Goal: Task Accomplishment & Management: Complete application form

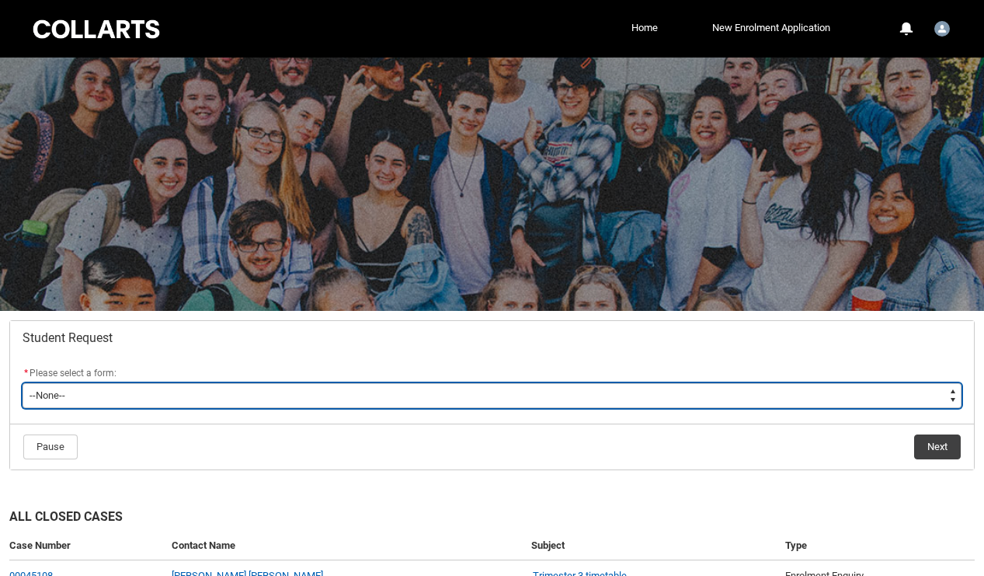
click at [409, 393] on select "--None-- Academic Transcript Application to Appeal Assignment Extension Change …" at bounding box center [492, 395] width 939 height 25
type lightning-select "Assignment_Extension_Choice"
click at [23, 383] on select "--None-- Academic Transcript Application to Appeal Assignment Extension Change …" at bounding box center [492, 395] width 939 height 25
select select "Assignment_Extension_Choice"
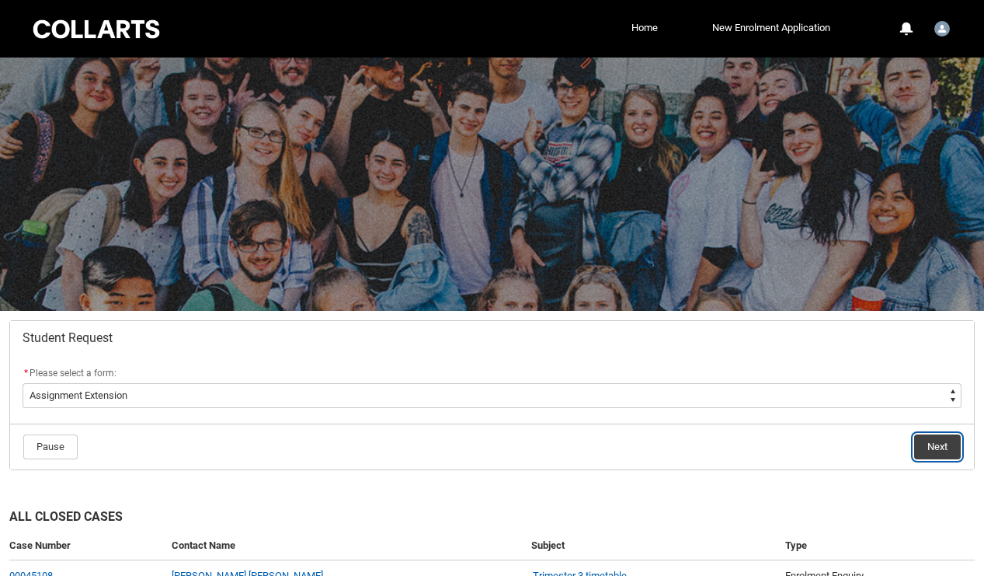
click at [917, 441] on button "Next" at bounding box center [938, 446] width 47 height 25
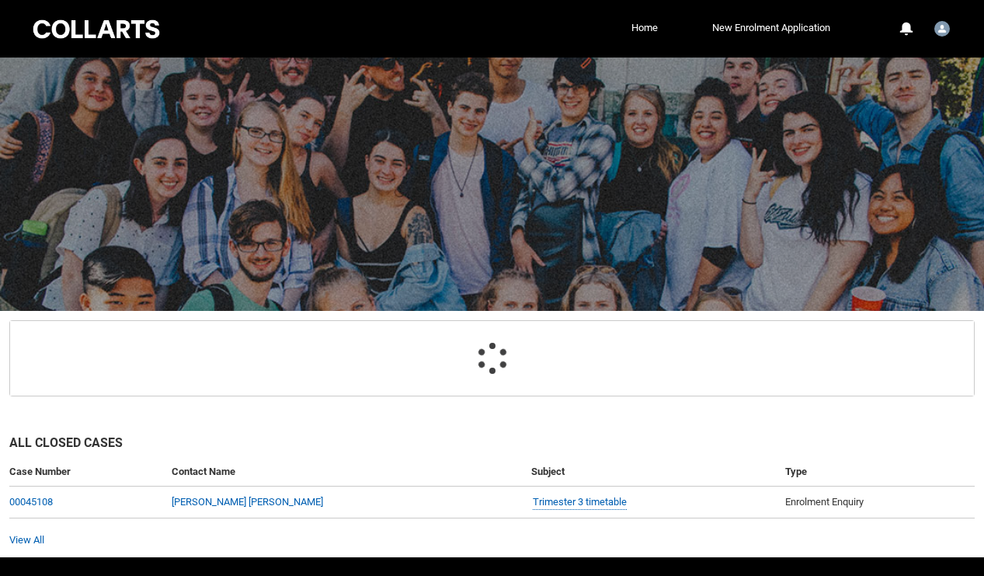
scroll to position [148, 0]
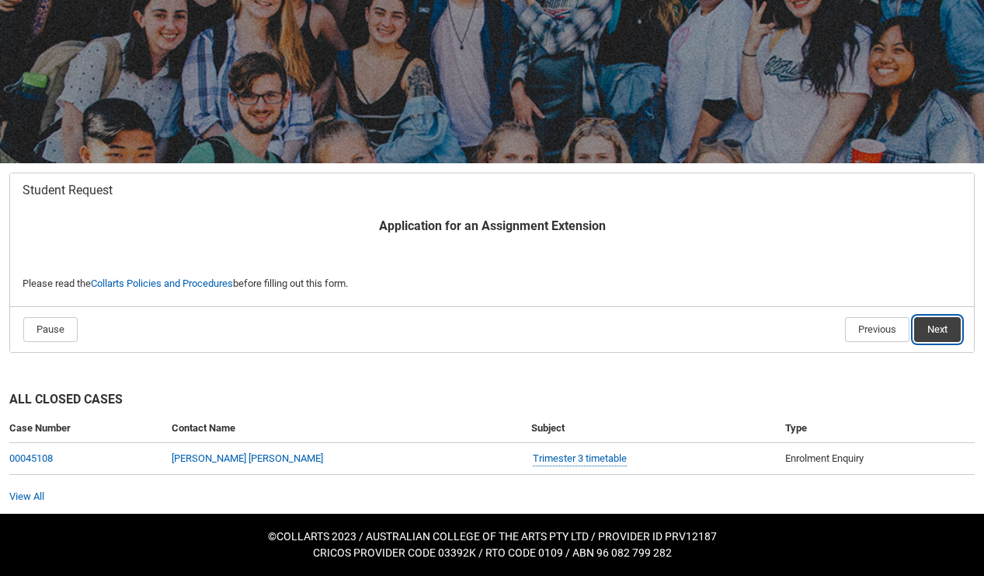
click at [925, 330] on button "Next" at bounding box center [938, 329] width 47 height 25
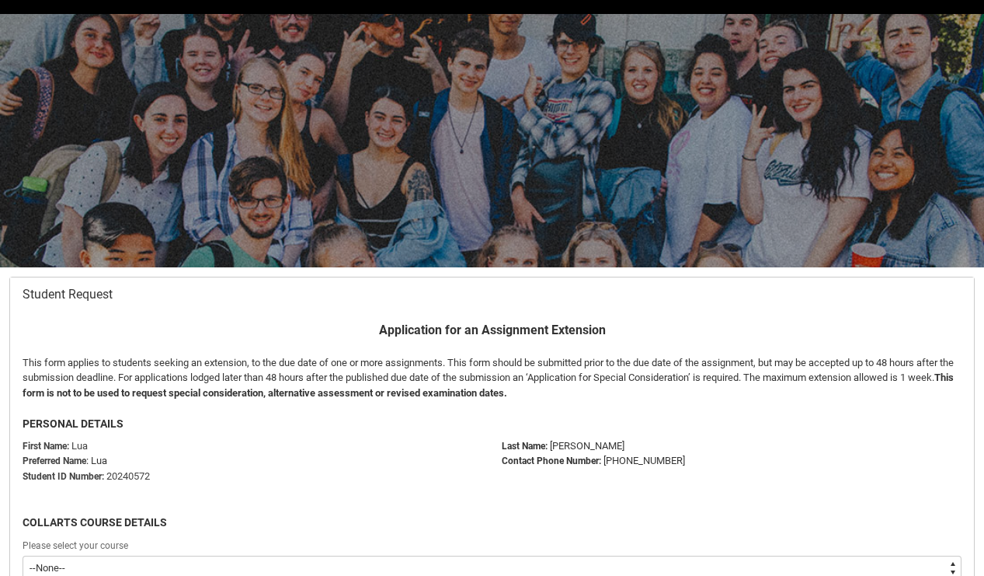
scroll to position [165, 0]
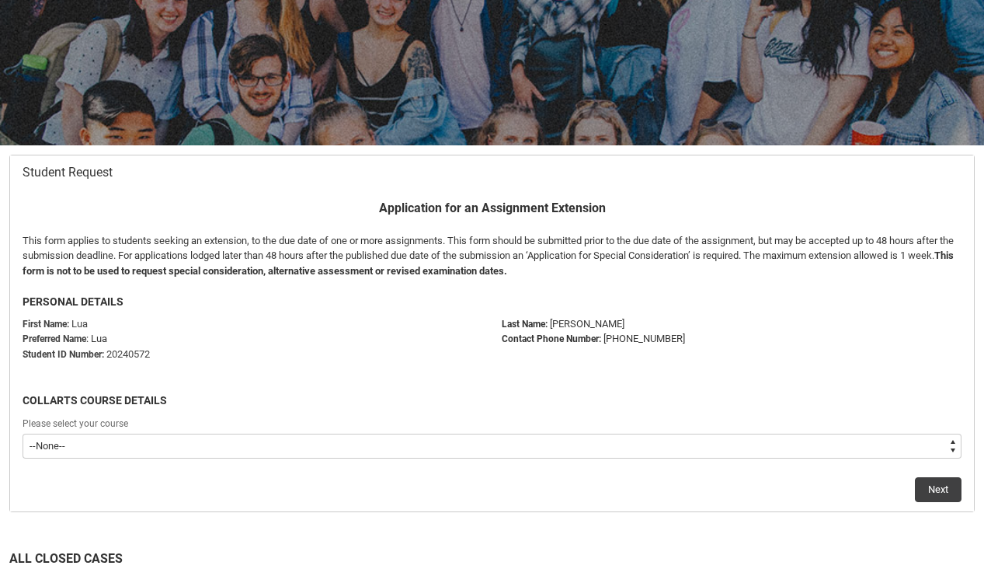
click at [523, 427] on div "Please select your course" at bounding box center [492, 424] width 939 height 19
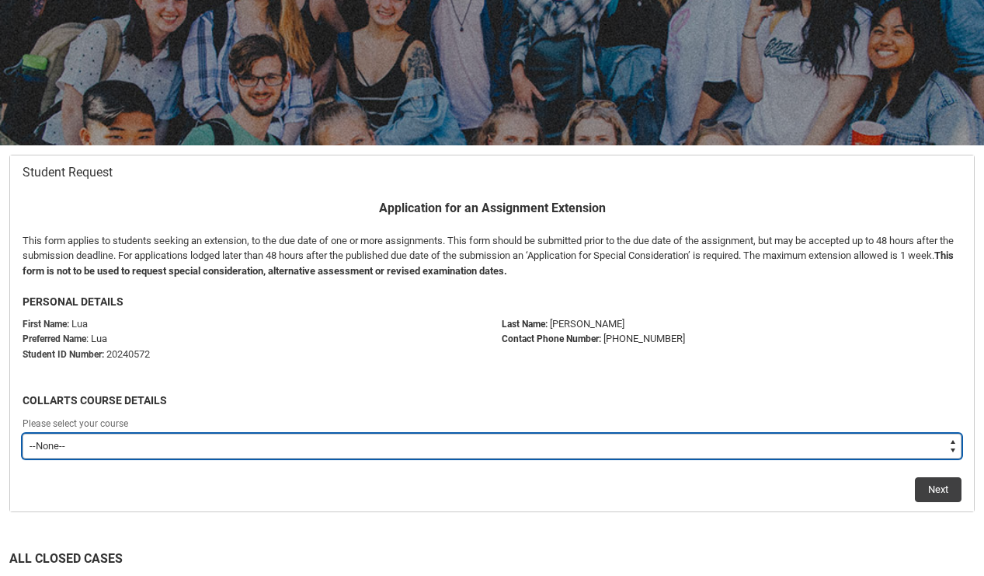
click at [518, 436] on select "--None-- Bachelor of Arts (Interior Design)" at bounding box center [492, 446] width 939 height 25
type lightning-select "recordPicklist_ProgramEnrollment.a0jOZ000003EZc5YAG"
click at [23, 434] on select "--None-- Bachelor of Arts (Interior Design)" at bounding box center [492, 446] width 939 height 25
select select "recordPicklist_ProgramEnrollment.a0jOZ000003EZc5YAG"
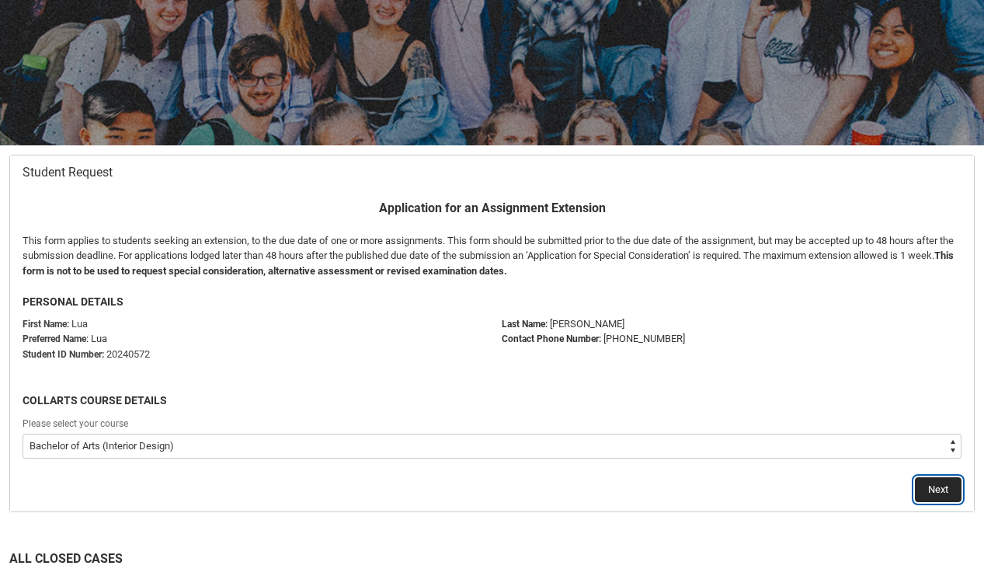
click at [941, 488] on button "Next" at bounding box center [938, 489] width 47 height 25
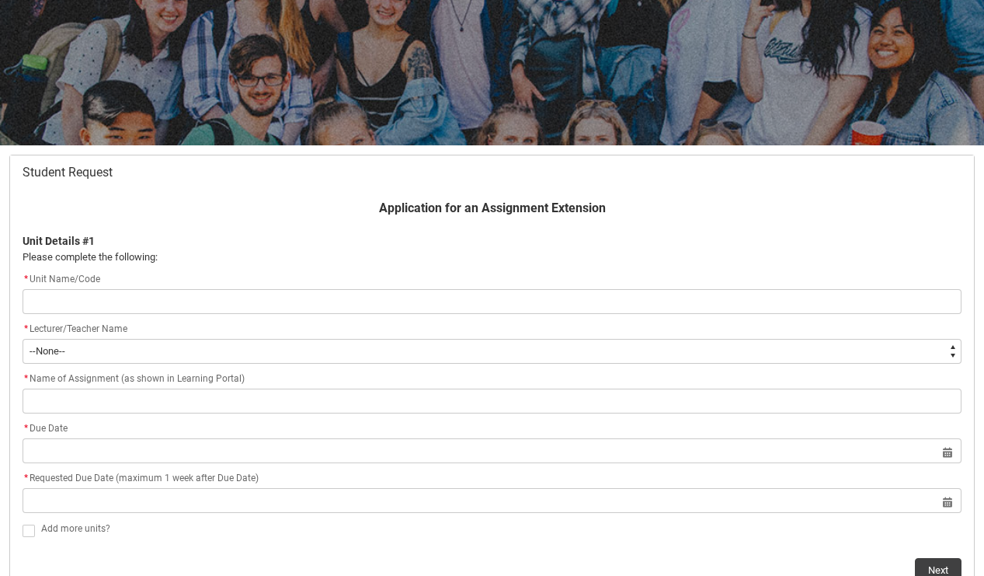
click at [411, 298] on input "Redu_Student_Request flow" at bounding box center [492, 301] width 939 height 25
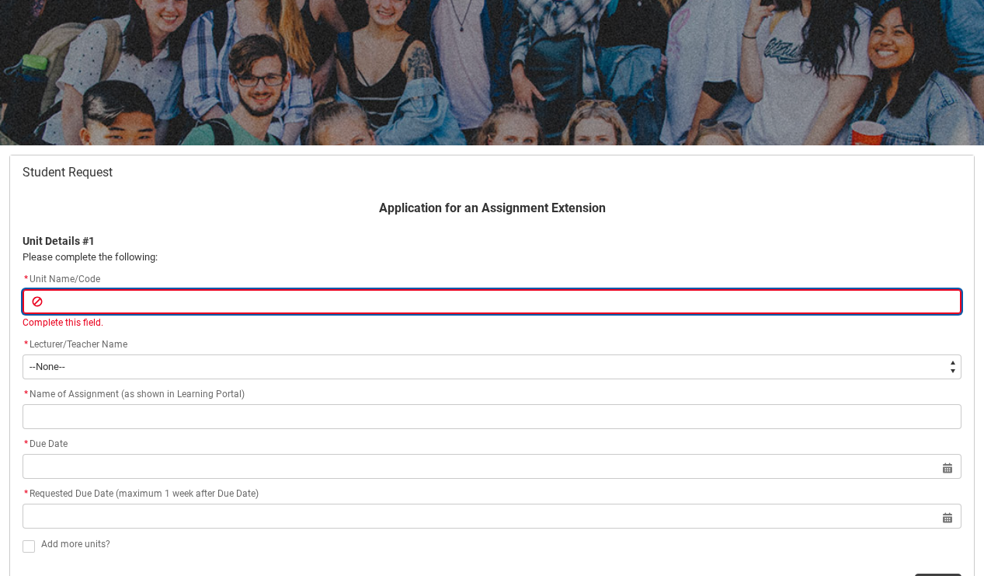
type lightning-primitive-input-simple "I"
type input "I"
type lightning-primitive-input-simple "ID"
type input "ID"
type lightning-primitive-input-simple "IDP"
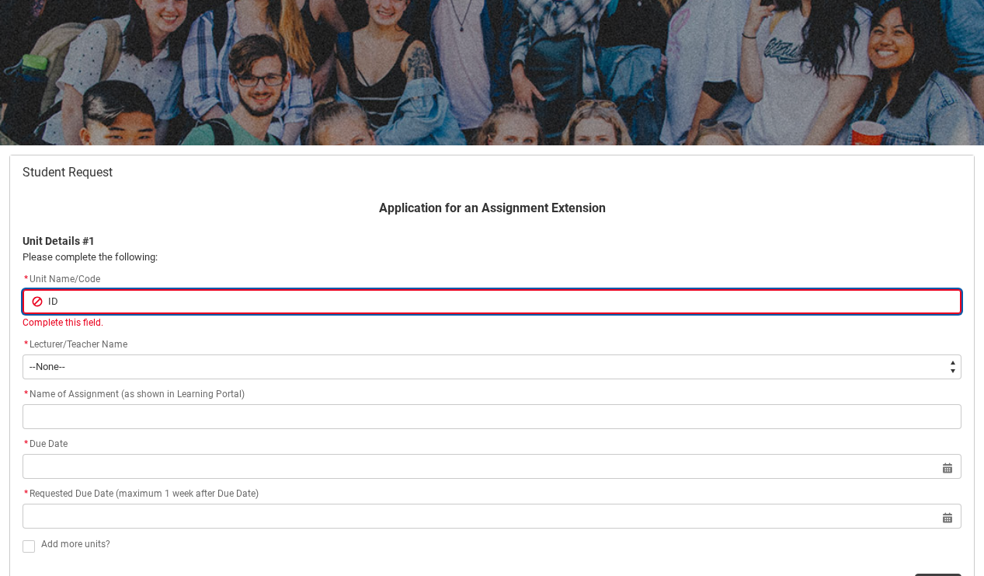
type input "IDP"
type lightning-primitive-input-simple "IDPA"
type input "IDPA"
type lightning-primitive-input-simple "IDPA3"
type input "IDPA3"
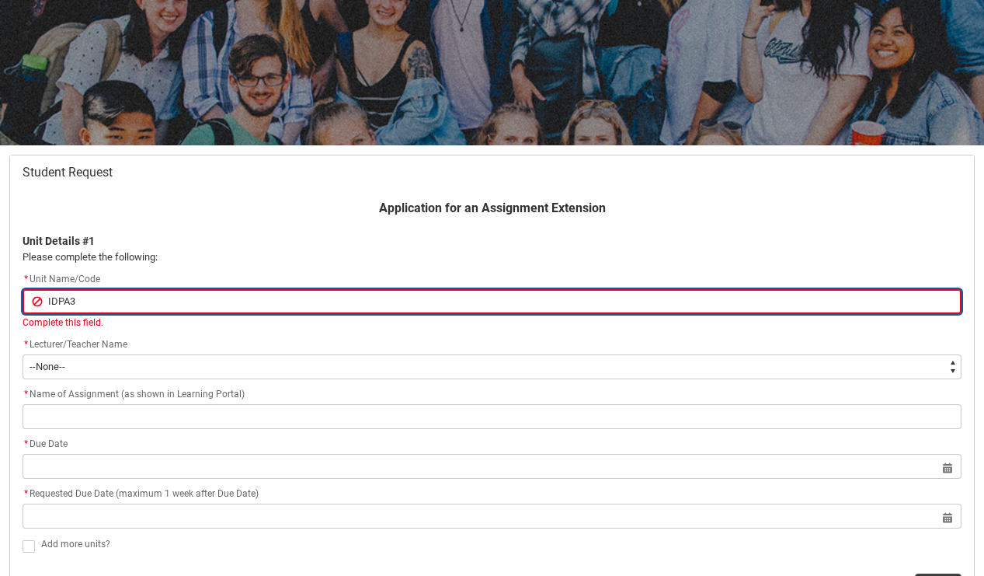
type lightning-primitive-input-simple "IDPA3"
type input "IDPA3"
type lightning-primitive-input-simple "IDPA3 S"
type input "IDPA3 S"
type lightning-primitive-input-simple "IDPA3 Sy"
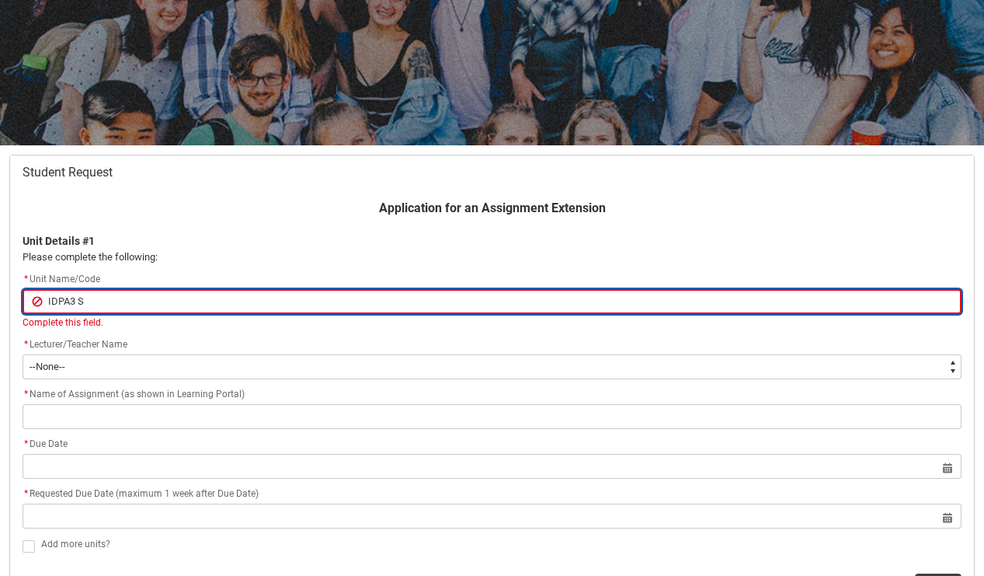
type input "IDPA3 Sy"
type lightning-primitive-input-simple "IDPA3 Sys"
type input "IDPA3 Sys"
type lightning-primitive-input-simple "IDPA3 Syst"
type input "IDPA3 Syst"
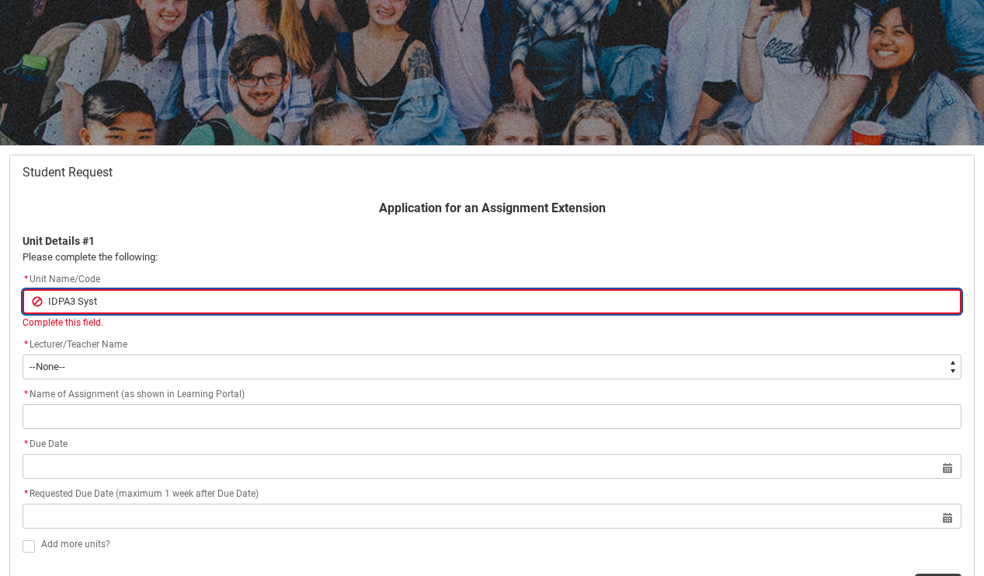
type lightning-primitive-input-simple "IDPA3 Syste"
type input "IDPA3 Syste"
type lightning-primitive-input-simple "IDPA3 System"
type input "IDPA3 System"
type lightning-primitive-input-simple "IDPA3 System"
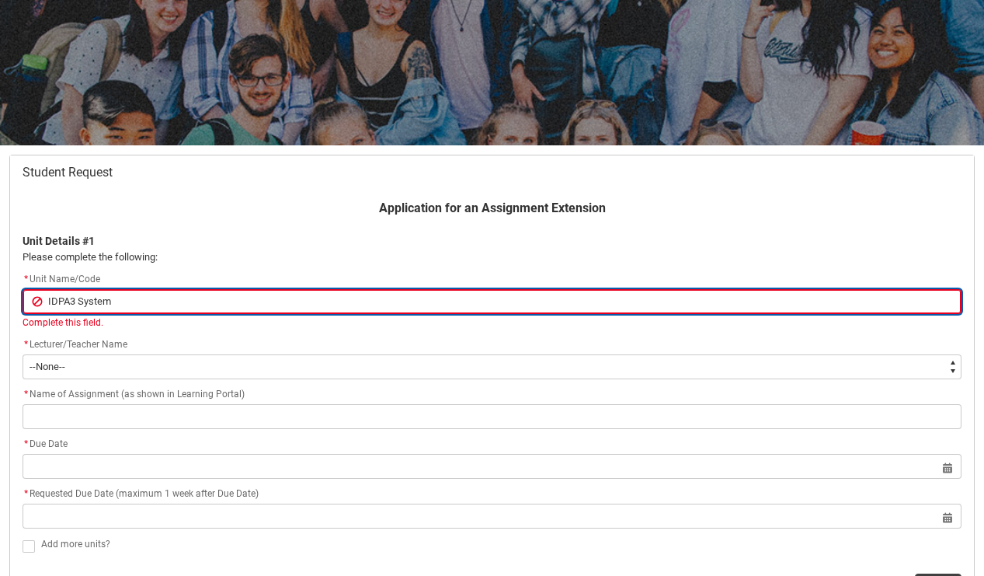
type input "IDPA3 System"
type lightning-primitive-input-simple "IDPA3 System a"
type input "IDPA3 System a"
type lightning-primitive-input-simple "IDPA3 System"
type input "IDPA3 System"
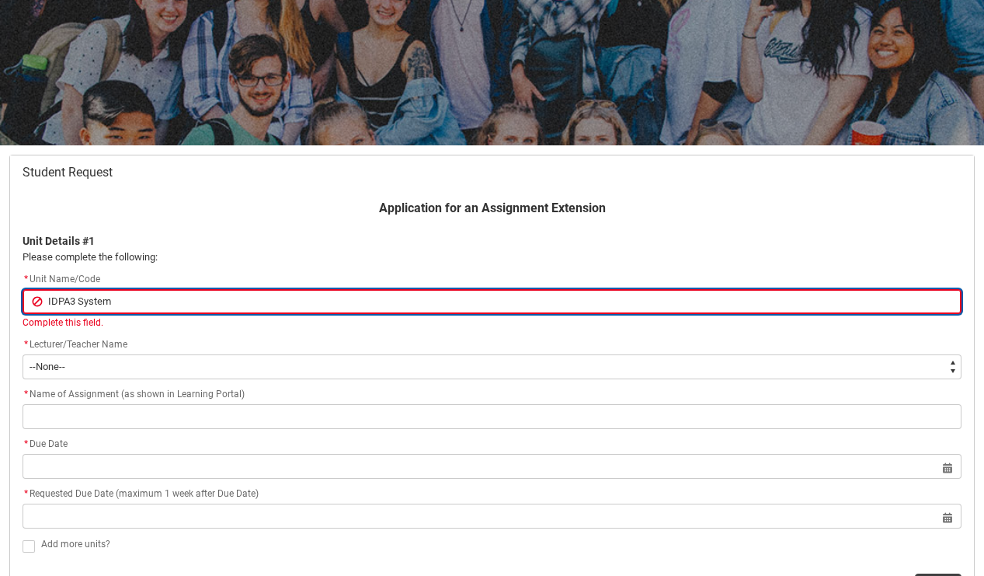
type lightning-primitive-input-simple "IDPA3 System"
type input "IDPA3 System"
type lightning-primitive-input-simple "IDPA3 Systemd"
type input "IDPA3 Systemd"
type lightning-primitive-input-simple "IDPA3 Systemd"
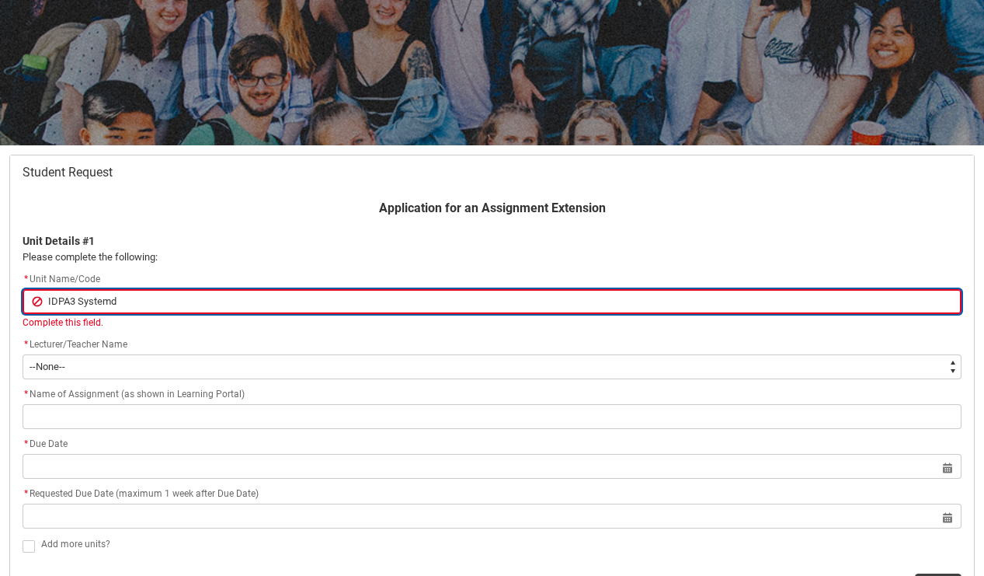
type input "IDPA3 Systemd"
type lightning-primitive-input-simple "IDPA3 Systemd"
type input "IDPA3 Systemd"
type lightning-primitive-input-simple "IDPA3 System"
type input "IDPA3 System"
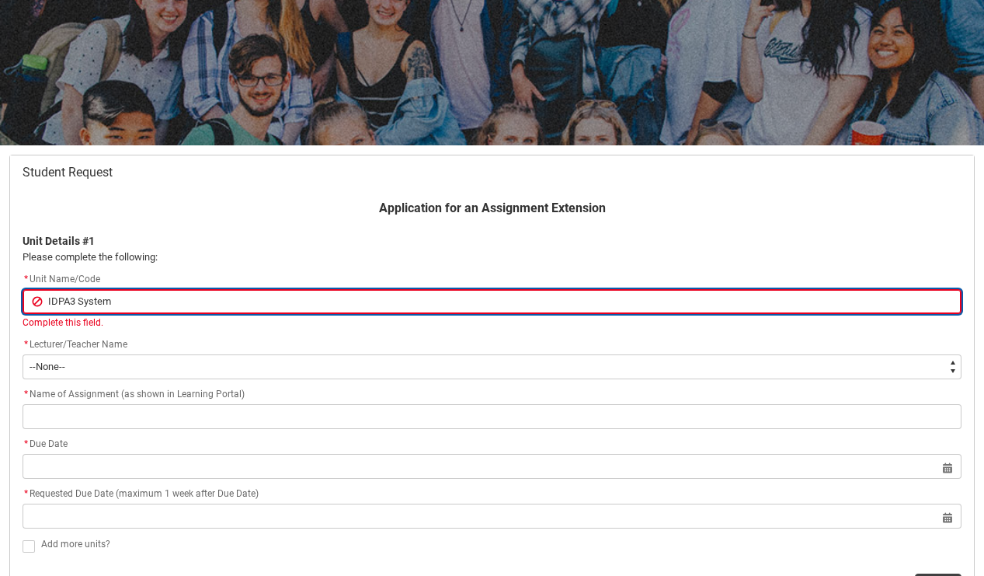
type lightning-primitive-input-simple "IDPA3 Systems"
type input "IDPA3 Systems"
type lightning-primitive-input-simple "IDPA3 Systems"
type input "IDPA3 Systems"
type lightning-primitive-input-simple "IDPA3 Systems a"
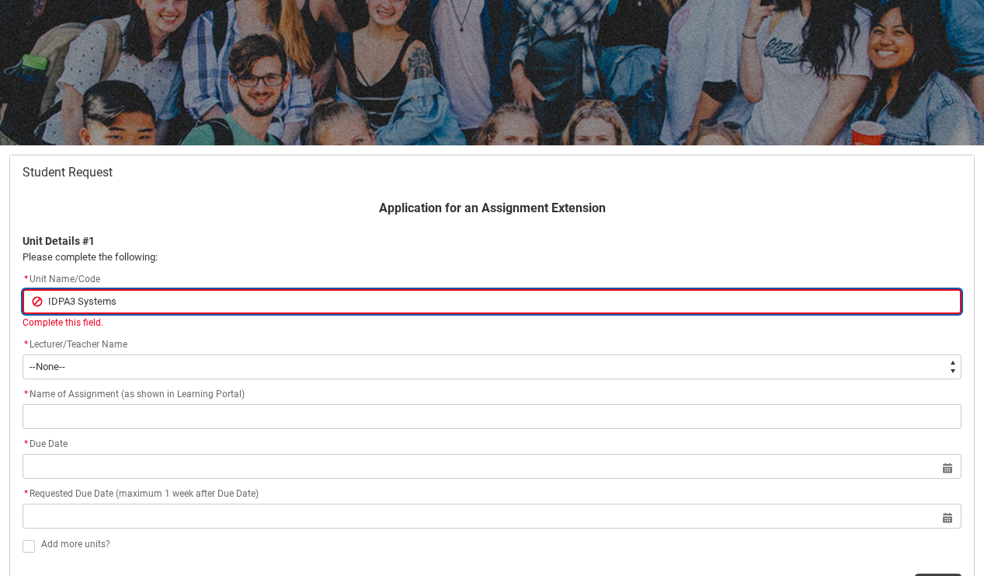
type input "IDPA3 Systems a"
type lightning-primitive-input-simple "IDPA3 Systems an"
type input "IDPA3 Systems an"
type lightning-primitive-input-simple "IDPA3 Systems and"
type input "IDPA3 Systems and"
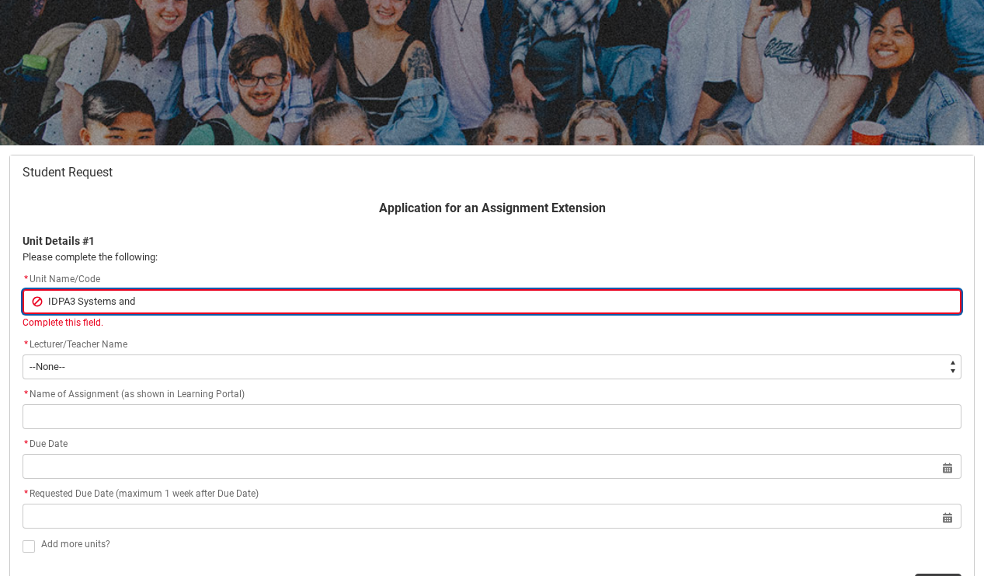
type lightning-primitive-input-simple "IDPA3 Systems and"
type input "IDPA3 Systems and"
type lightning-primitive-input-simple "IDPA3 Systems and a"
type input "IDPA3 Systems and a"
type lightning-primitive-input-simple "IDPA3 Systems and aS"
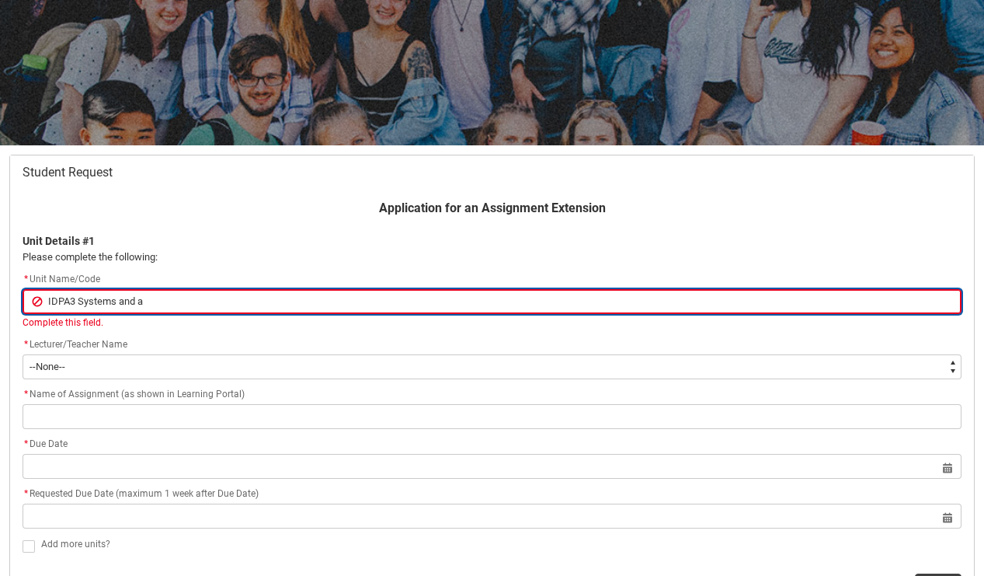
type input "IDPA3 Systems and aS"
type lightning-primitive-input-simple "IDPA3 Systems and aSS"
type input "IDPA3 Systems and aSS"
type lightning-primitive-input-simple "IDPA3 Systems and aSSE"
type input "IDPA3 Systems and aSSE"
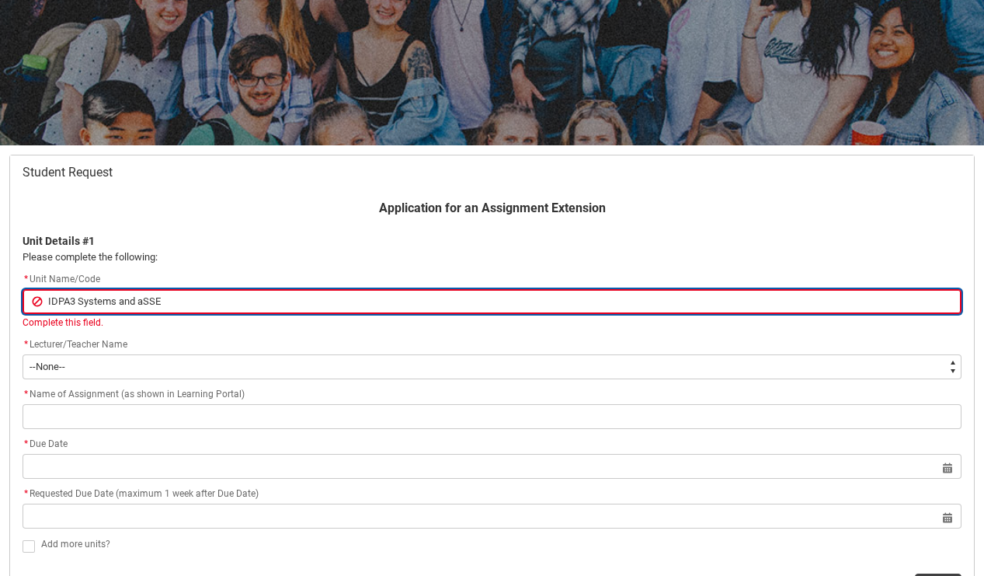
type lightning-primitive-input-simple "IDPA3 Systems and aSSEM"
type input "IDPA3 Systems and aSSEM"
type lightning-primitive-input-simple "IDPA3 Systems and aSSEMB"
type input "IDPA3 Systems and aSSEMB"
type lightning-primitive-input-simple "IDPA3 Systems and aSSEMBL"
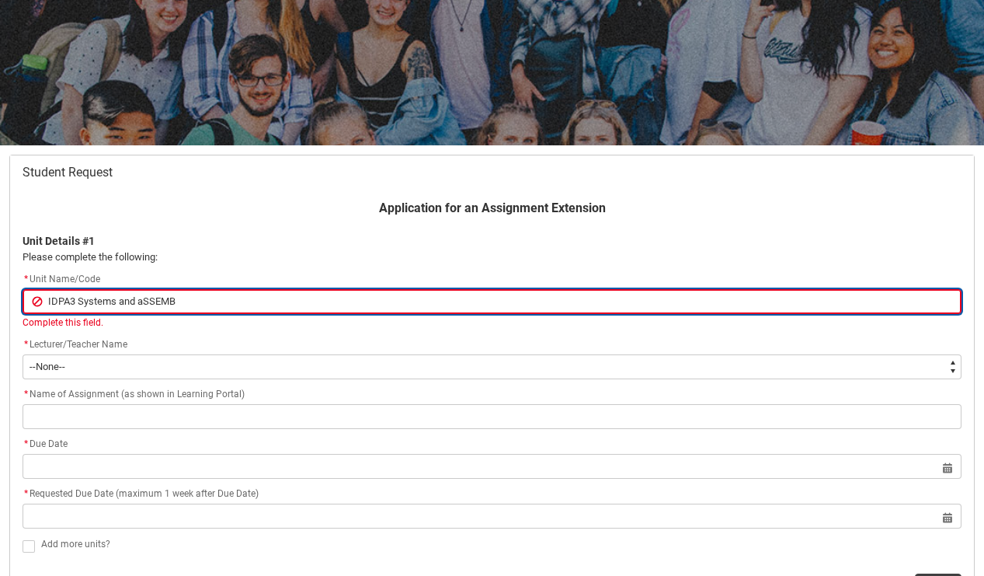
type input "IDPA3 Systems and aSSEMBL"
type lightning-primitive-input-simple "IDPA3 Systems and aSSEMB"
type input "IDPA3 Systems and aSSEMB"
type lightning-primitive-input-simple "IDPA3 Systems and aSSEM"
type input "IDPA3 Systems and aSSEM"
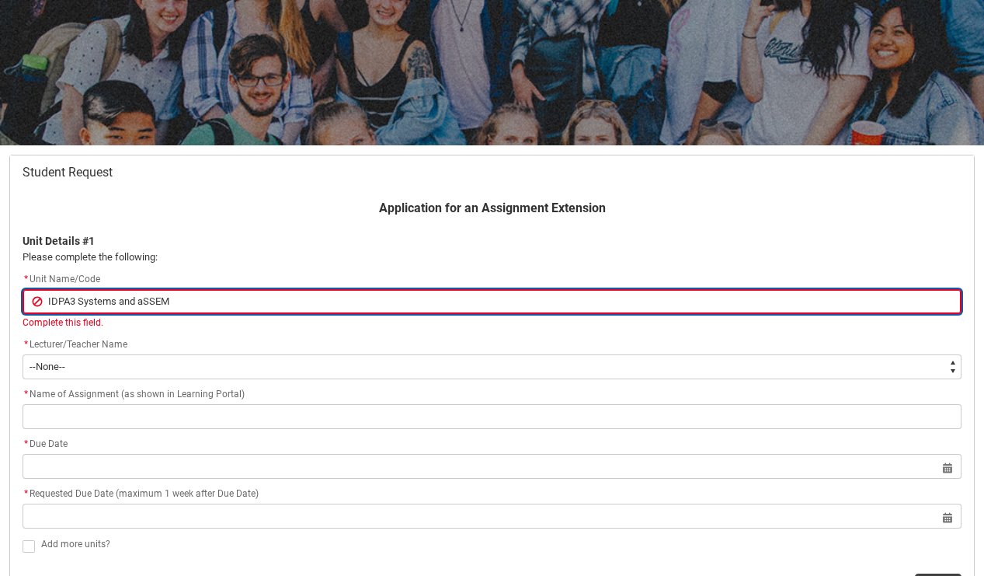
type lightning-primitive-input-simple "IDPA3 Systems and aSSE"
type input "IDPA3 Systems and aSSE"
type lightning-primitive-input-simple "IDPA3 Systems and aSS"
type input "IDPA3 Systems and aSS"
type lightning-primitive-input-simple "IDPA3 Systems and aS"
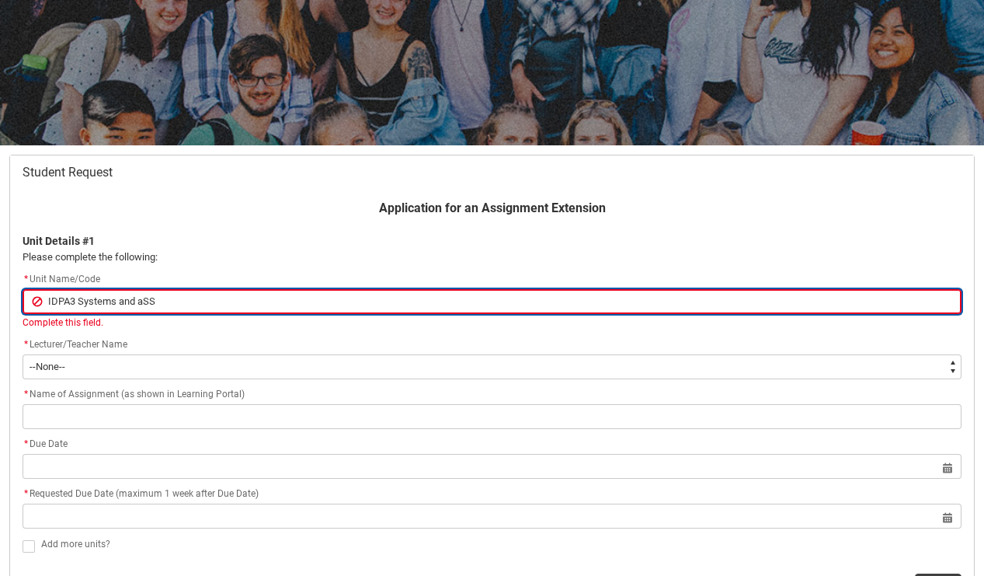
type input "IDPA3 Systems and aS"
type lightning-primitive-input-simple "IDPA3 Systems and a"
type input "IDPA3 Systems and a"
type lightning-primitive-input-simple "IDPA3 Systems and"
type input "IDPA3 Systems and"
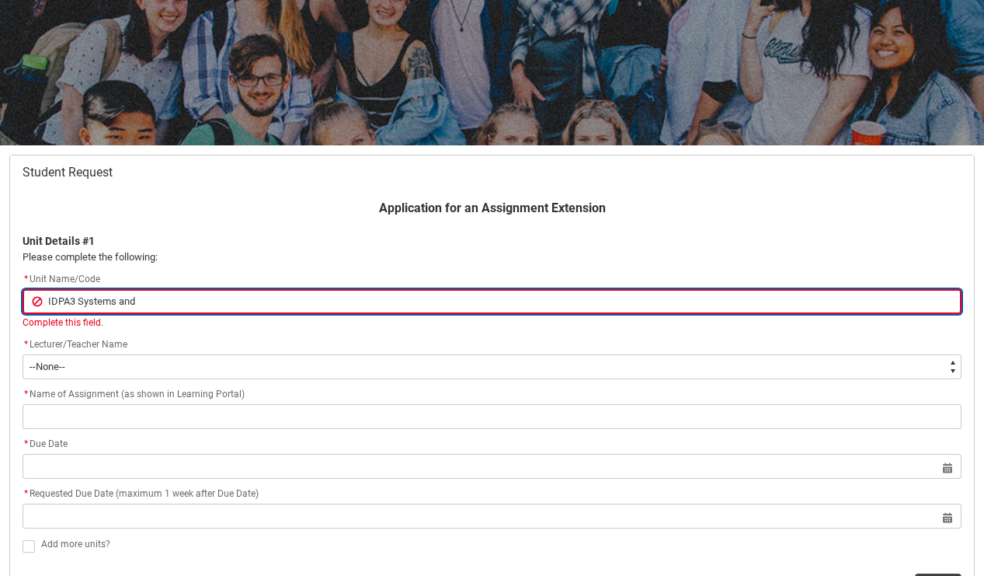
type lightning-primitive-input-simple "IDPA3 Systems and A"
type input "IDPA3 Systems and A"
type lightning-primitive-input-simple "IDPA3 Systems and As"
type input "IDPA3 Systems and As"
type lightning-primitive-input-simple "IDPA3 Systems and Ass"
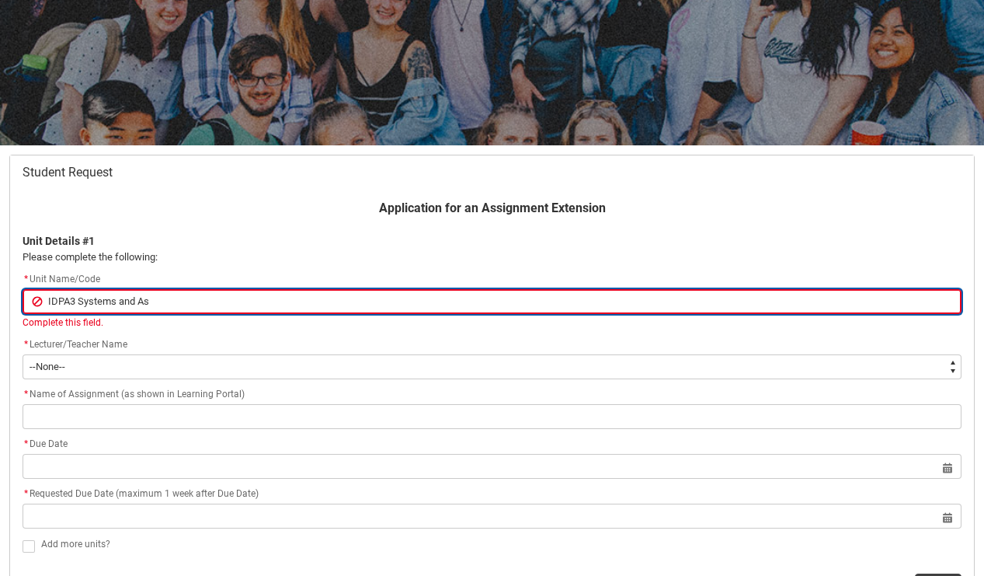
type input "IDPA3 Systems and Ass"
type lightning-primitive-input-simple "IDPA3 Systems and Asse"
type input "IDPA3 Systems and Asse"
type lightning-primitive-input-simple "IDPA3 Systems and Assem"
type input "IDPA3 Systems and Assem"
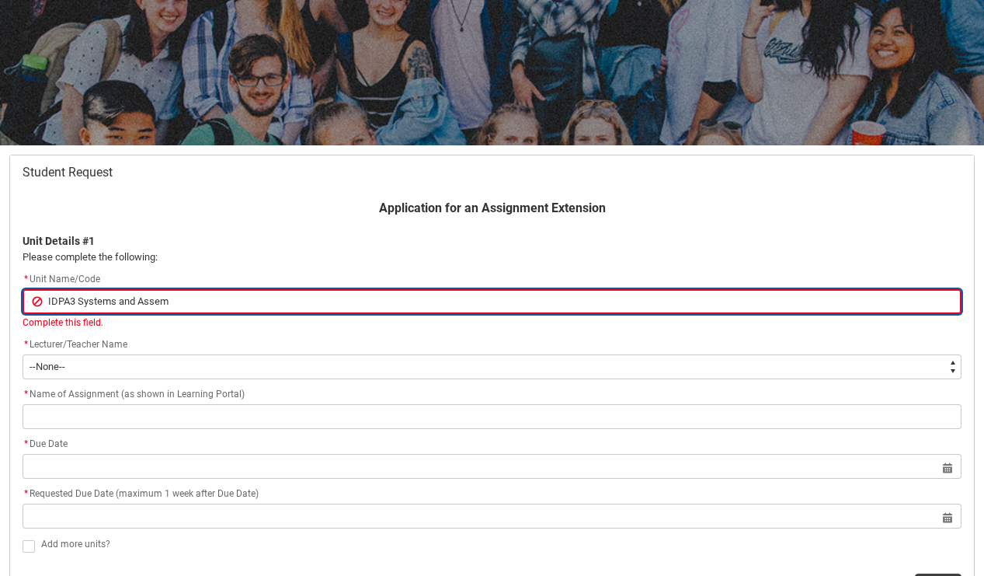
type lightning-primitive-input-simple "IDPA3 Systems and Assemb"
type input "IDPA3 Systems and Assemb"
type lightning-primitive-input-simple "IDPA3 Systems and Assembl"
type input "IDPA3 Systems and Assembl"
type lightning-primitive-input-simple "IDPA3 Systems and Assembly"
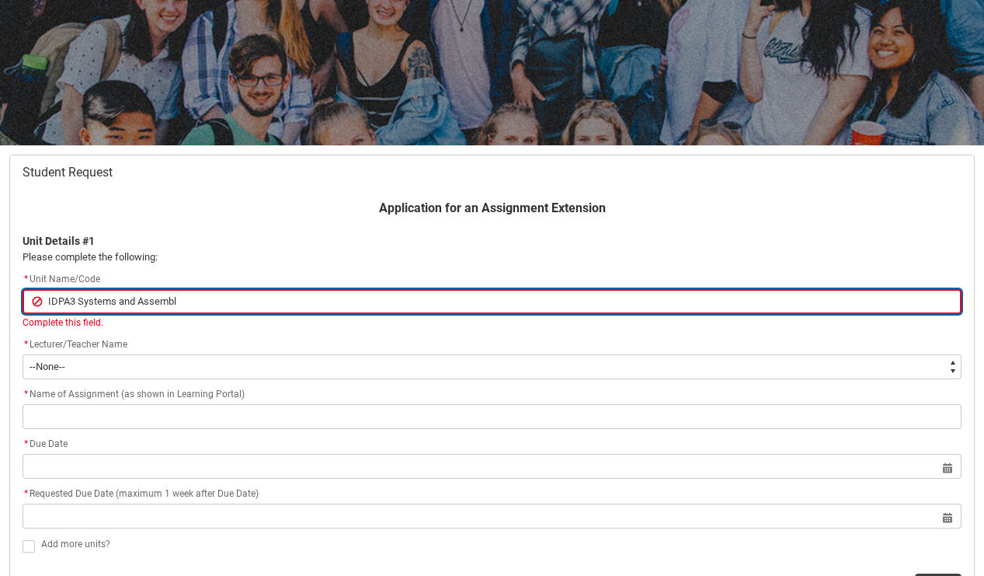
type input "IDPA3 Systems and Assembly"
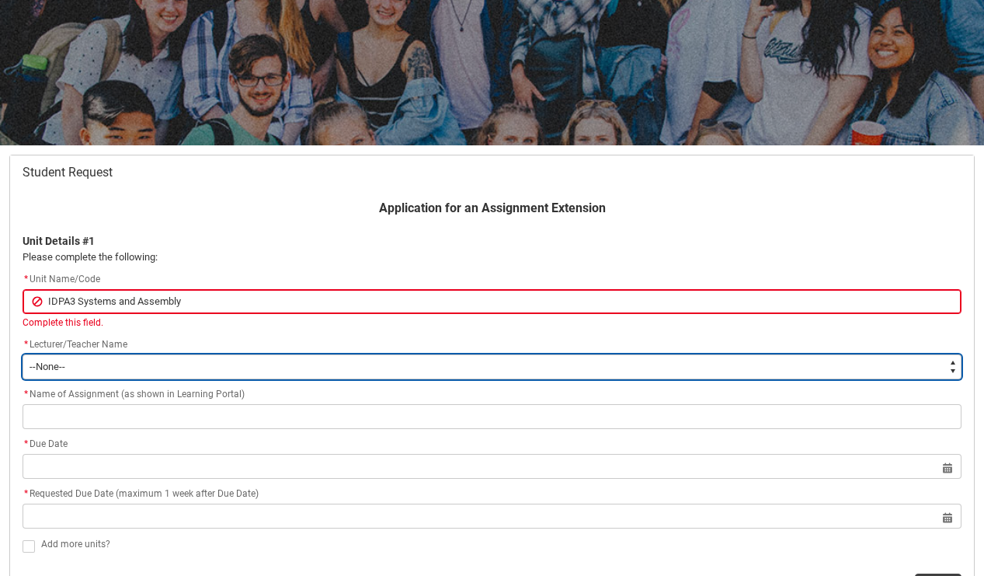
click at [151, 363] on select "--None-- [PERSON_NAME] [PERSON_NAME] [PERSON_NAME] [PERSON_NAME] [PERSON_NAME] …" at bounding box center [492, 366] width 939 height 25
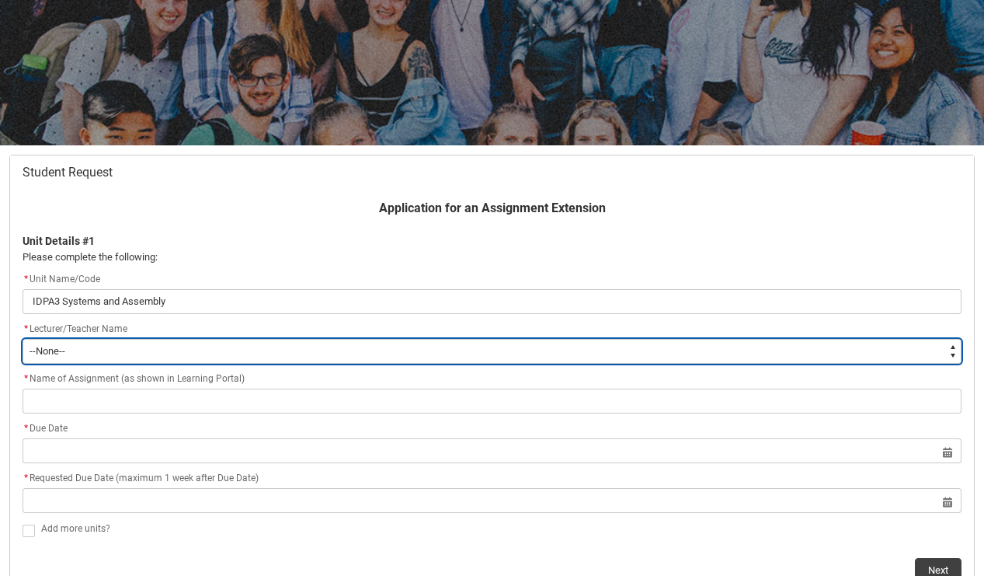
click at [225, 347] on select "--None-- [PERSON_NAME] [PERSON_NAME] [PERSON_NAME] [PERSON_NAME] [PERSON_NAME] …" at bounding box center [492, 351] width 939 height 25
type lightning-select "Faculty_NamefromNtoZ.003OZ00000BxTqrYAF"
click at [23, 339] on select "--None-- [PERSON_NAME] [PERSON_NAME] [PERSON_NAME] [PERSON_NAME] [PERSON_NAME] …" at bounding box center [492, 351] width 939 height 25
select select "Faculty_NamefromNtoZ.003OZ00000BxTqrYAF"
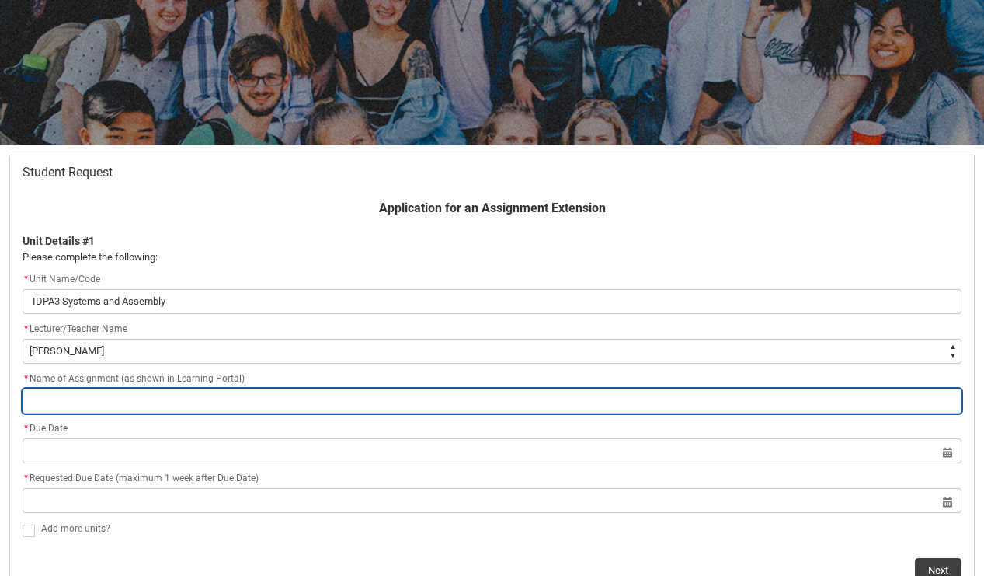
click at [182, 401] on input "Redu_Student_Request flow" at bounding box center [492, 400] width 939 height 25
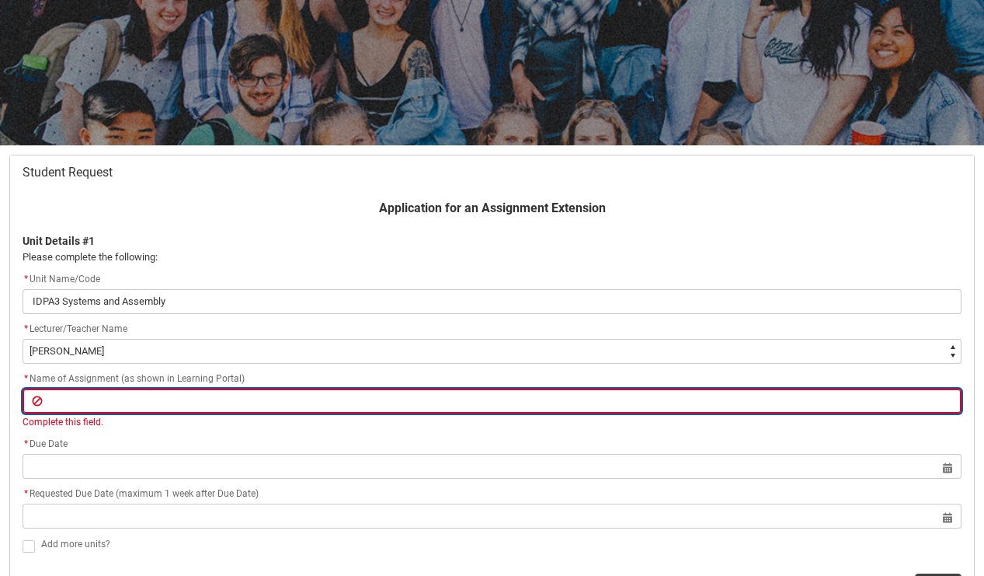
paste input "Assessment 1: Case Study - Interior Structural Evaluation"
type lightning-primitive-input-simple "Assessment 1: Case Study - Interior Structural Evaluation"
type input "Assessment 1: Case Study - Interior Structural Evaluation"
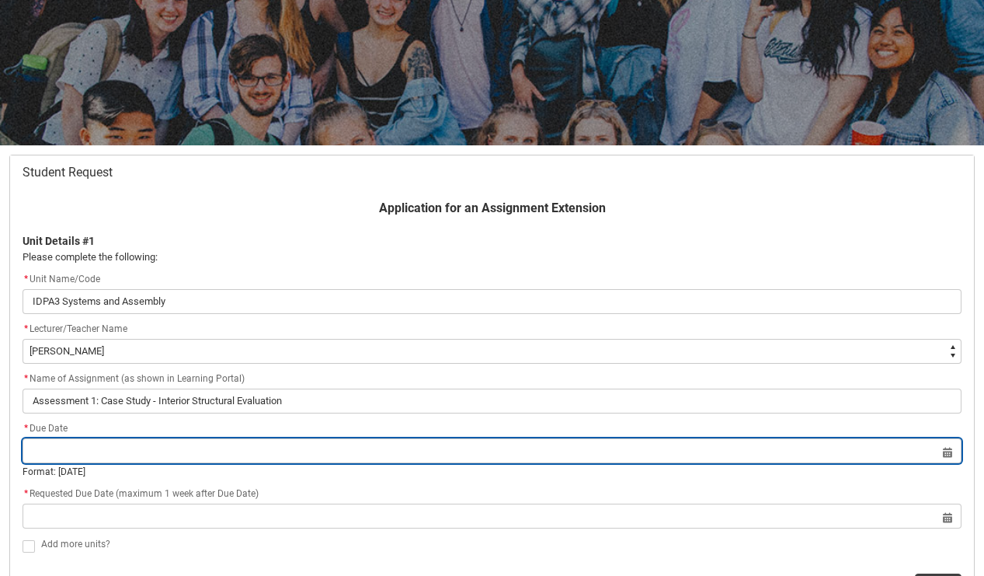
click at [951, 471] on lightning-datepicker "Select a date for Format: [DATE]" at bounding box center [492, 461] width 939 height 34
click at [947, 452] on input "Redu_Student_Request flow" at bounding box center [492, 450] width 939 height 25
select select "2025"
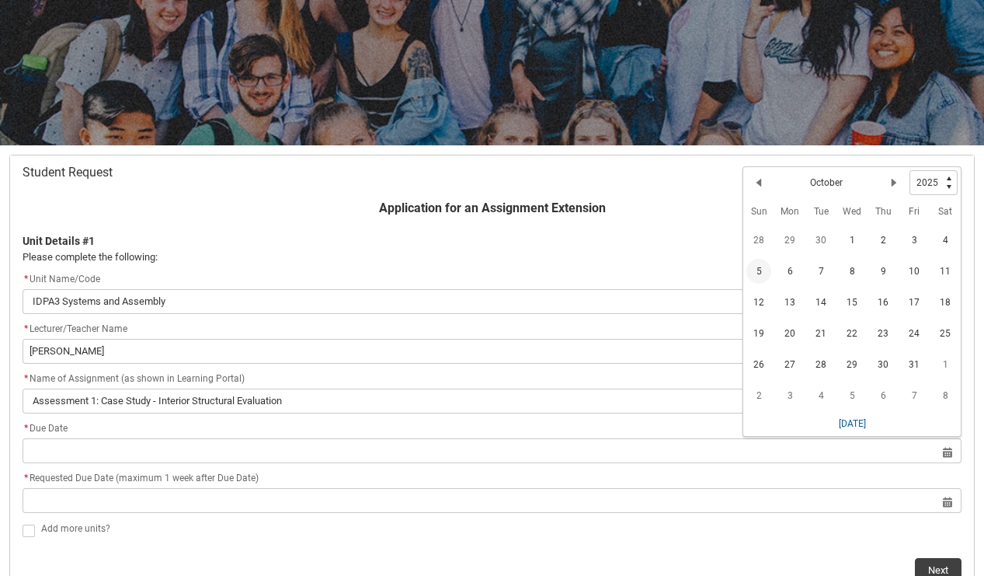
click at [767, 272] on span "5" at bounding box center [759, 271] width 25 height 25
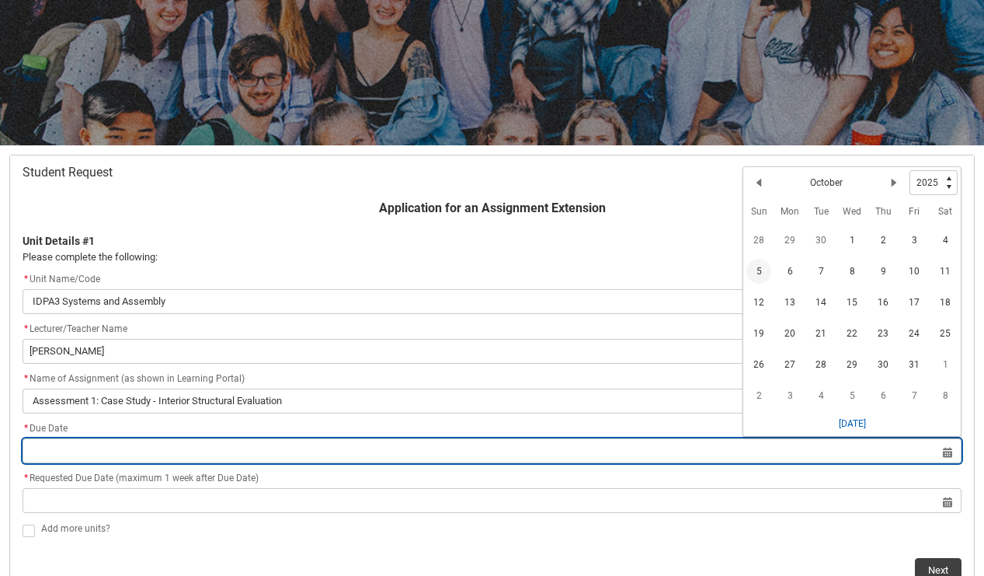
type lightning-datepicker "[DATE]"
type lightning-input "[DATE]"
type input "[DATE]"
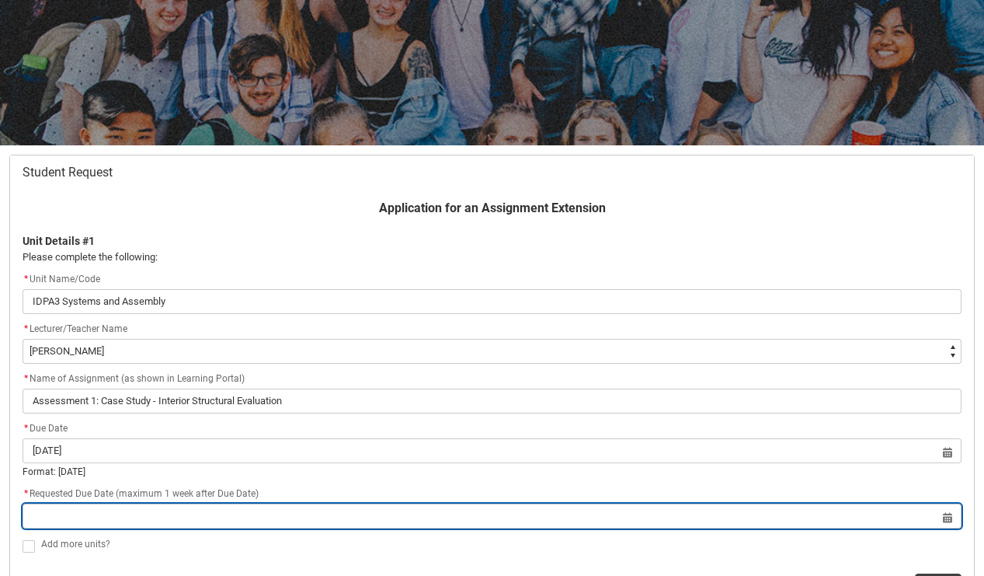
click at [950, 516] on input "Redu_Student_Request flow" at bounding box center [492, 515] width 939 height 25
select select "2025"
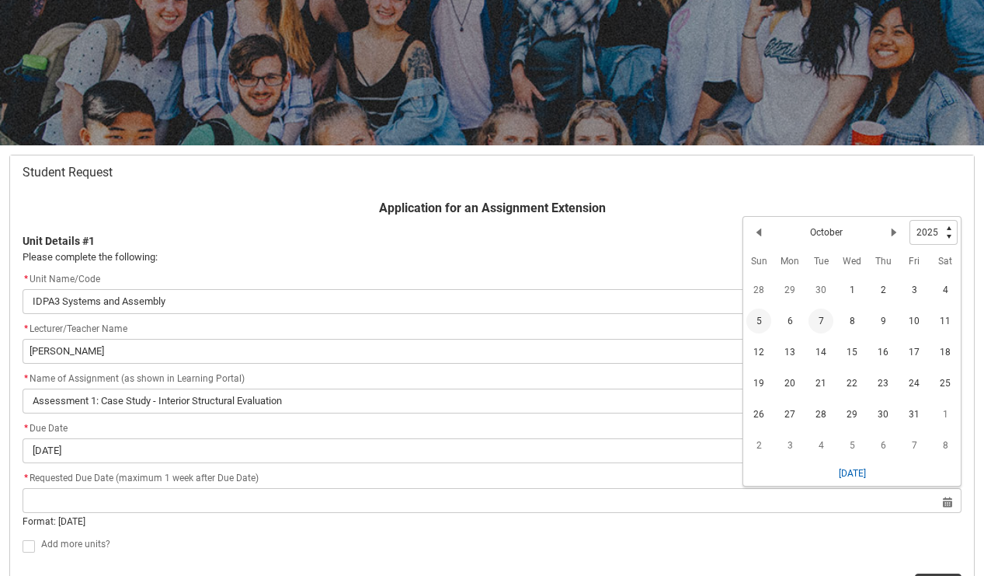
click at [813, 322] on span "7" at bounding box center [821, 320] width 25 height 25
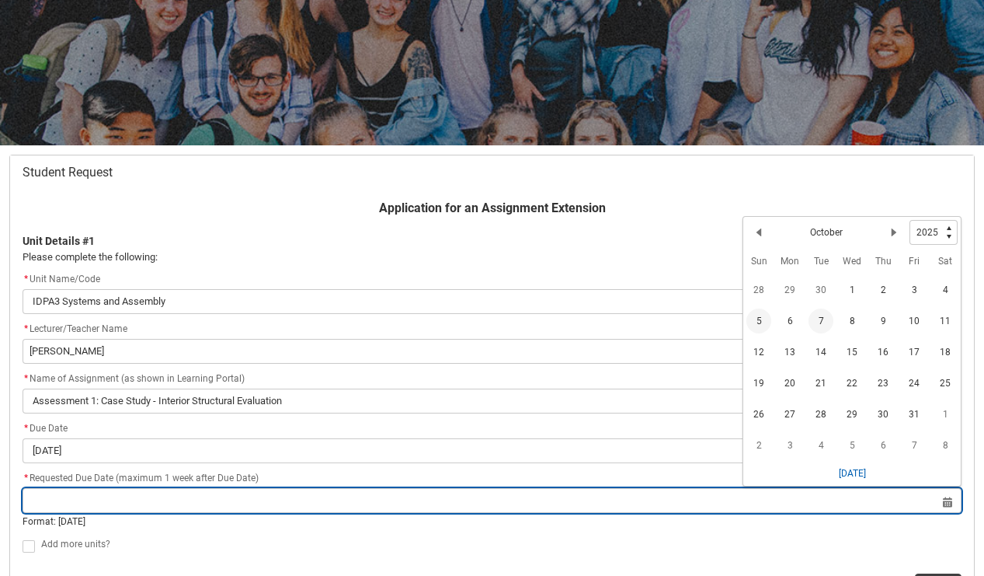
type lightning-datepicker "[DATE]"
type lightning-input "[DATE]"
type input "[DATE]"
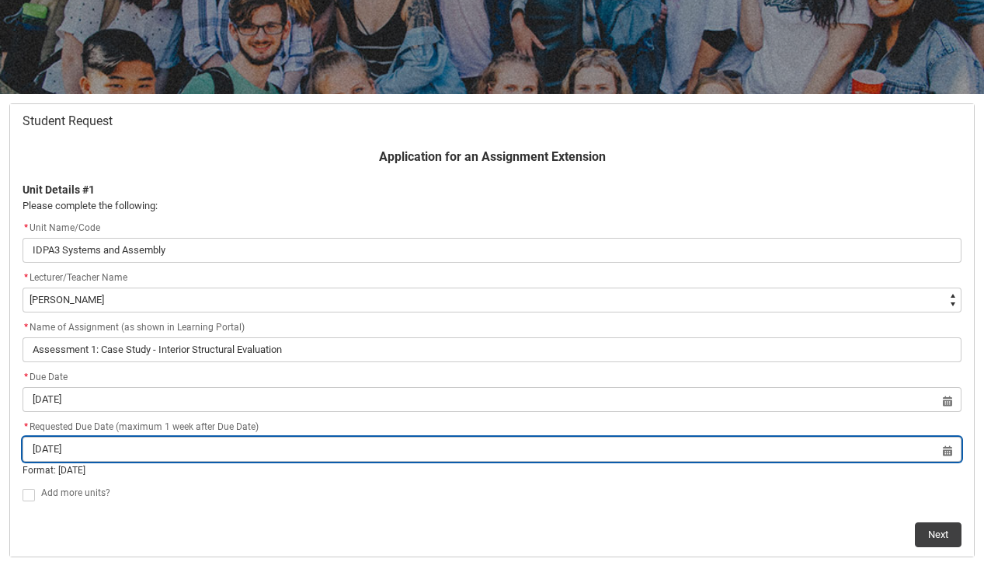
scroll to position [238, 0]
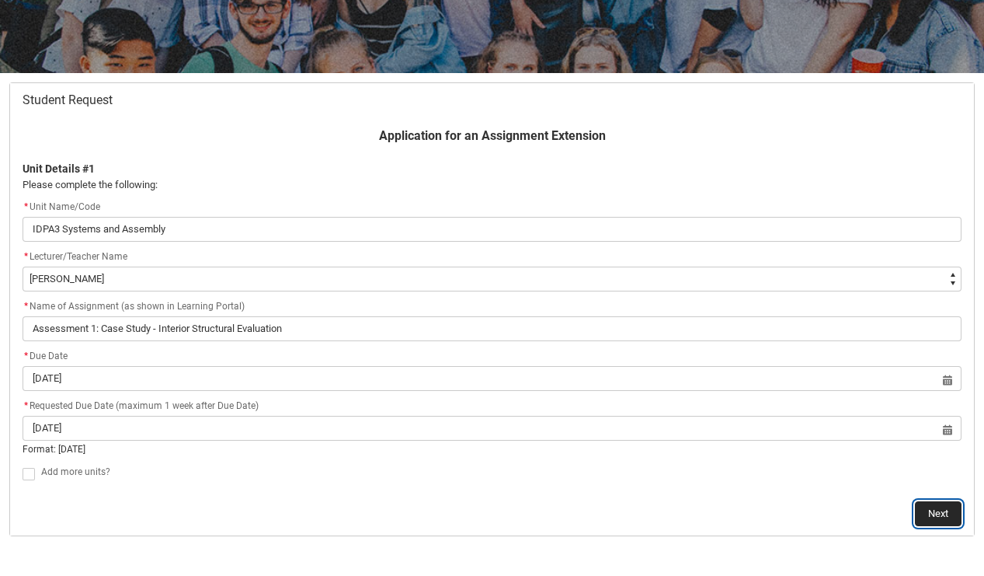
click at [924, 508] on button "Next" at bounding box center [938, 513] width 47 height 25
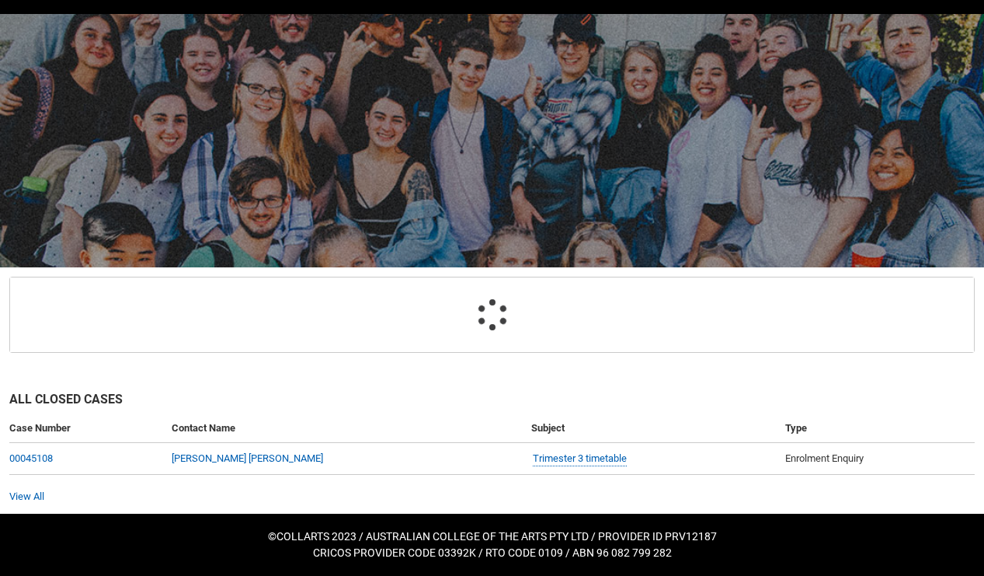
scroll to position [165, 0]
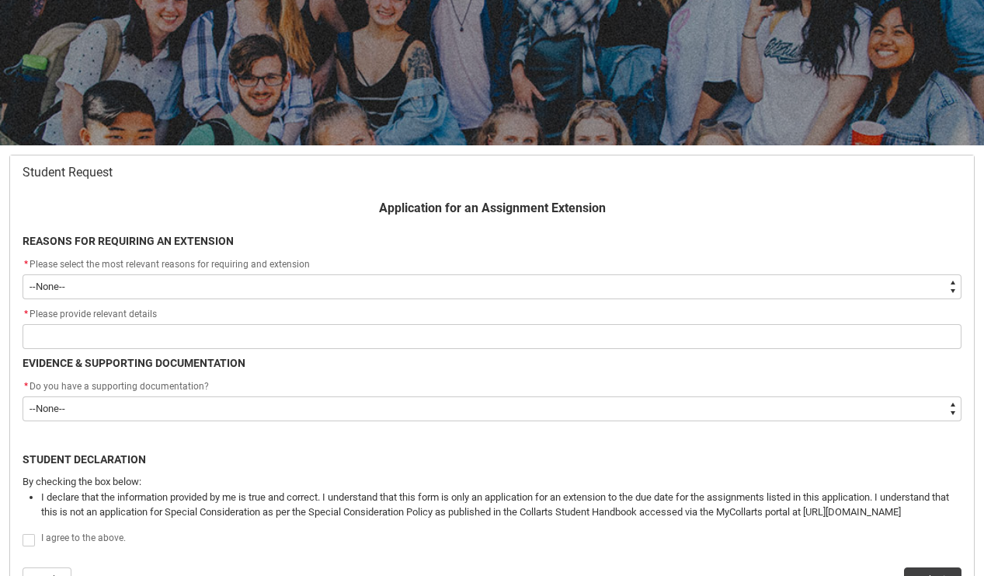
click at [113, 297] on select "--None-- Medical Reasons Work obligations Family obligations Academic Difficult…" at bounding box center [492, 286] width 939 height 25
type lightning-select "choice_AssignmentExtension_Reason_Academic"
click at [23, 274] on select "--None-- Medical Reasons Work obligations Family obligations Academic Difficult…" at bounding box center [492, 286] width 939 height 25
select select "choice_AssignmentExtension_Reason_Academic"
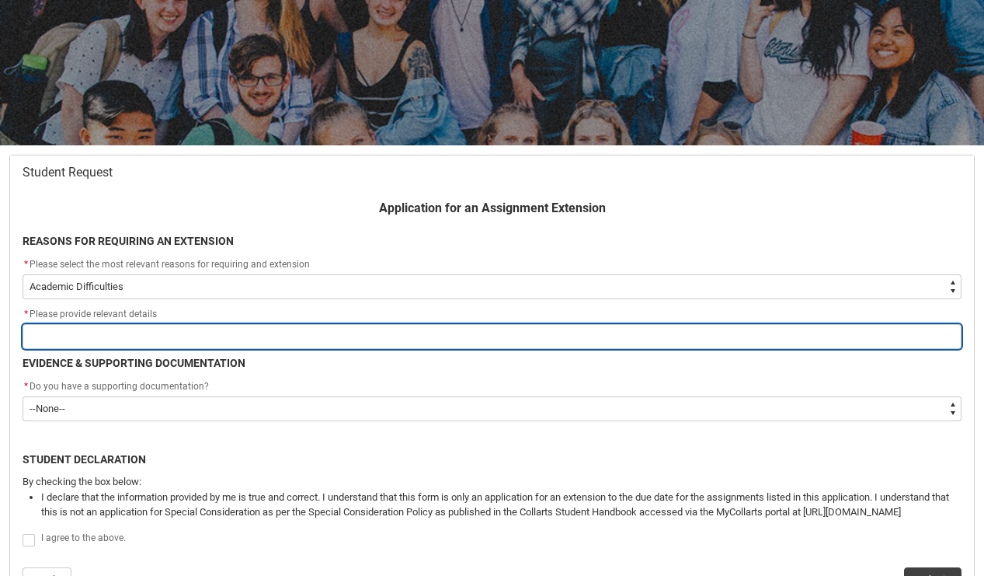
click at [109, 334] on input "Redu_Student_Request flow" at bounding box center [492, 336] width 939 height 25
type lightning-primitive-input-simple "Diagnosed inabilities"
type input "Diagnosed inabilities"
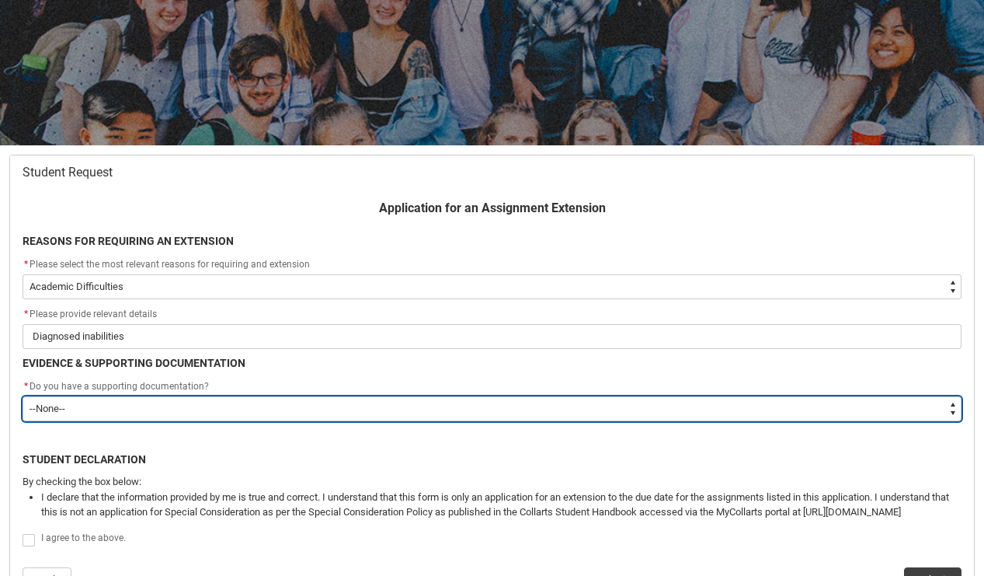
click at [123, 401] on select "--None-- Yes No" at bounding box center [492, 408] width 939 height 25
type lightning-select "Yes"
click at [23, 396] on select "--None-- Yes No" at bounding box center [492, 408] width 939 height 25
select select "Yes"
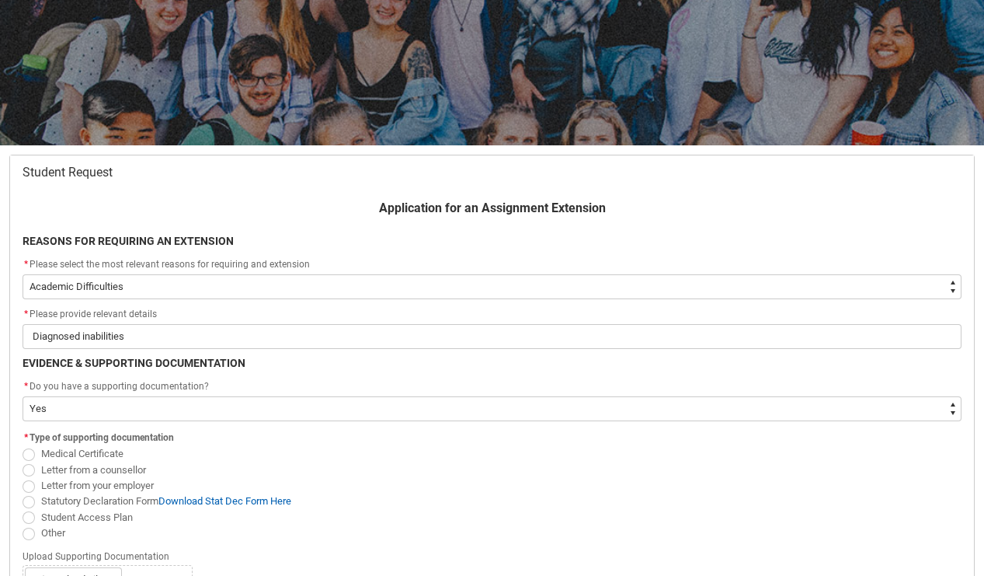
click at [27, 519] on span "Redu_Student_Request flow" at bounding box center [29, 517] width 12 height 12
click at [23, 509] on input "Student Access Plan" at bounding box center [22, 508] width 1 height 1
radio input "true"
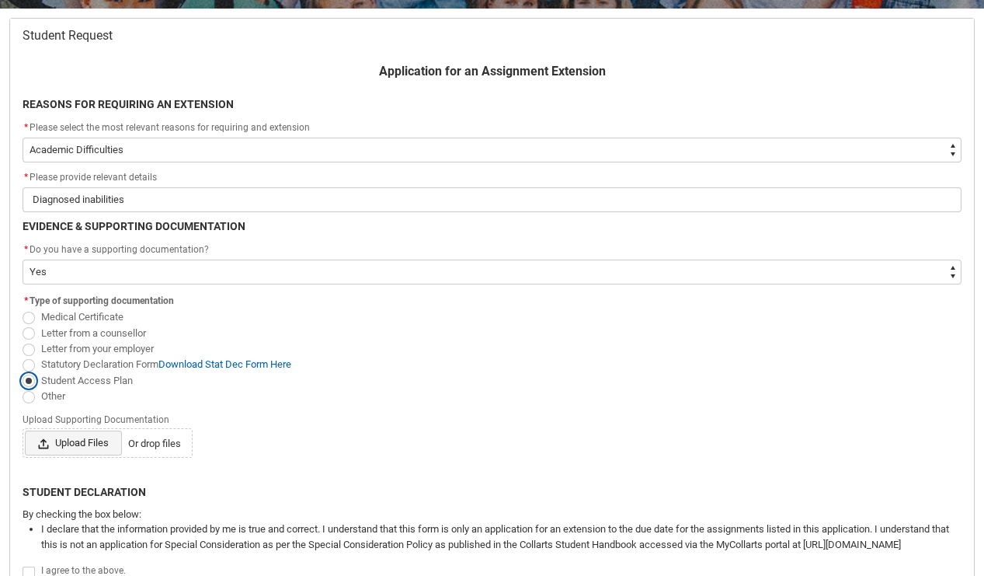
scroll to position [305, 0]
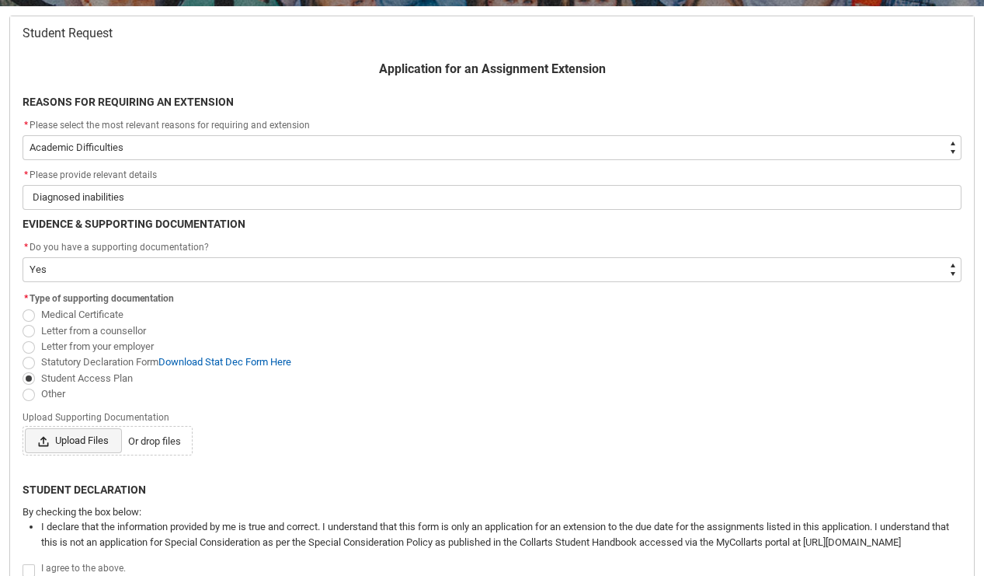
click at [83, 441] on span "Upload Files" at bounding box center [73, 440] width 97 height 25
click at [25, 428] on input "Upload Files Or drop files" at bounding box center [24, 427] width 1 height 1
type lightning-input "C:\fakepath\[PERSON_NAME] - Student Access Plan draft (2).pdf"
type input "C:\fakepath\[PERSON_NAME] - Student Access Plan draft (2).pdf"
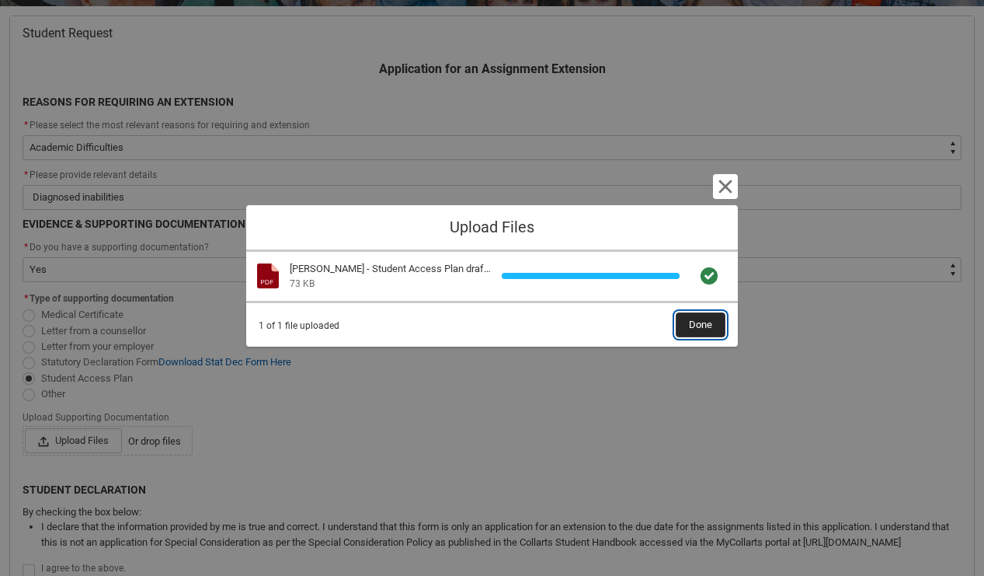
click at [702, 327] on span "Done" at bounding box center [700, 324] width 23 height 23
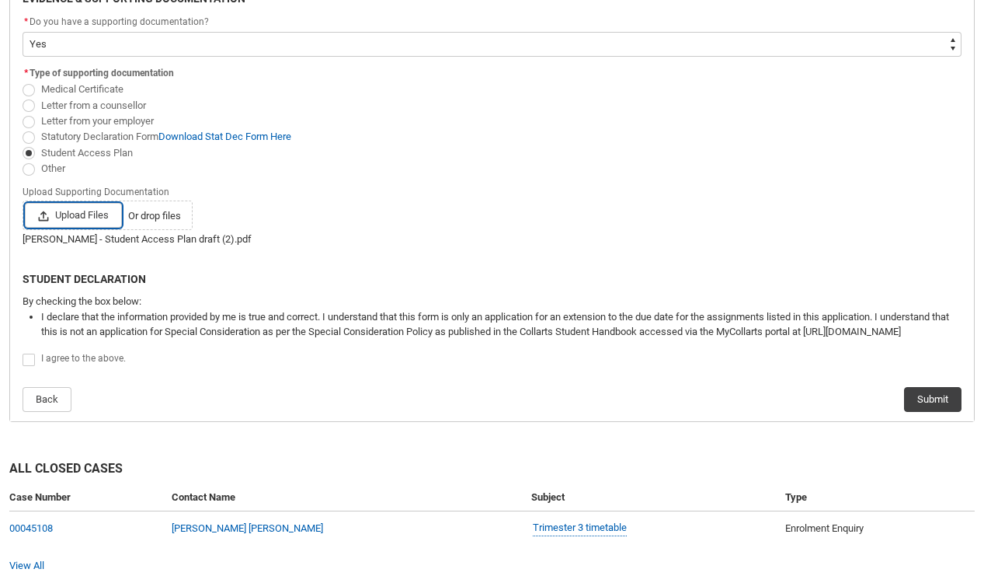
scroll to position [600, 0]
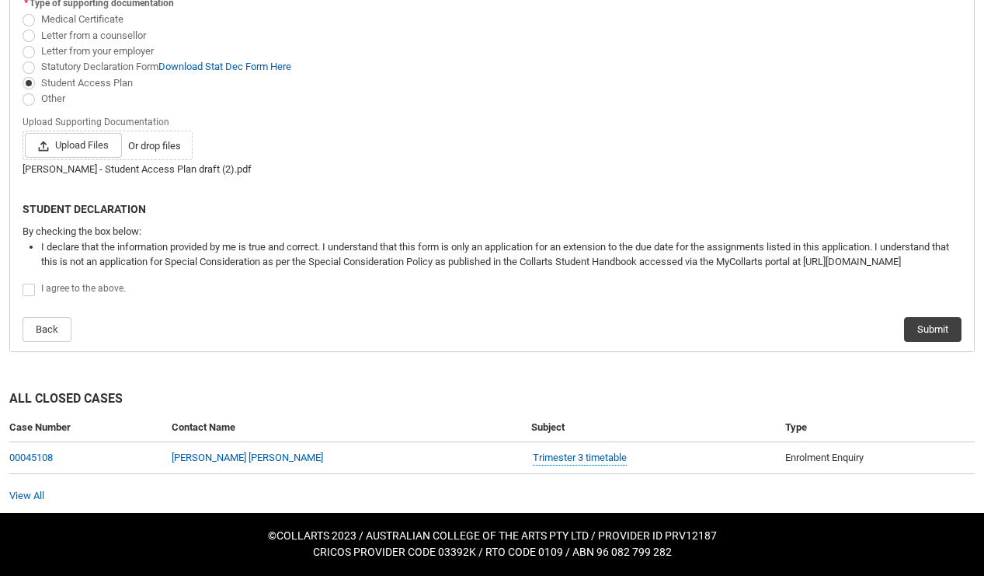
click at [27, 288] on span "Redu_Student_Request flow" at bounding box center [29, 290] width 12 height 12
click at [23, 282] on input "Redu_Student_Request flow" at bounding box center [22, 281] width 1 height 1
type lightning-input "true"
checkbox input "true"
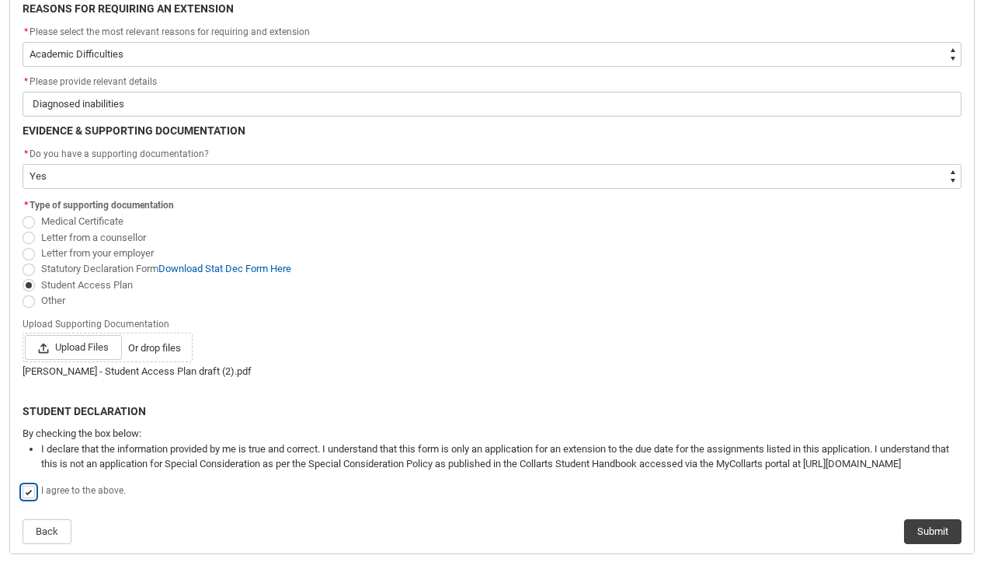
scroll to position [386, 0]
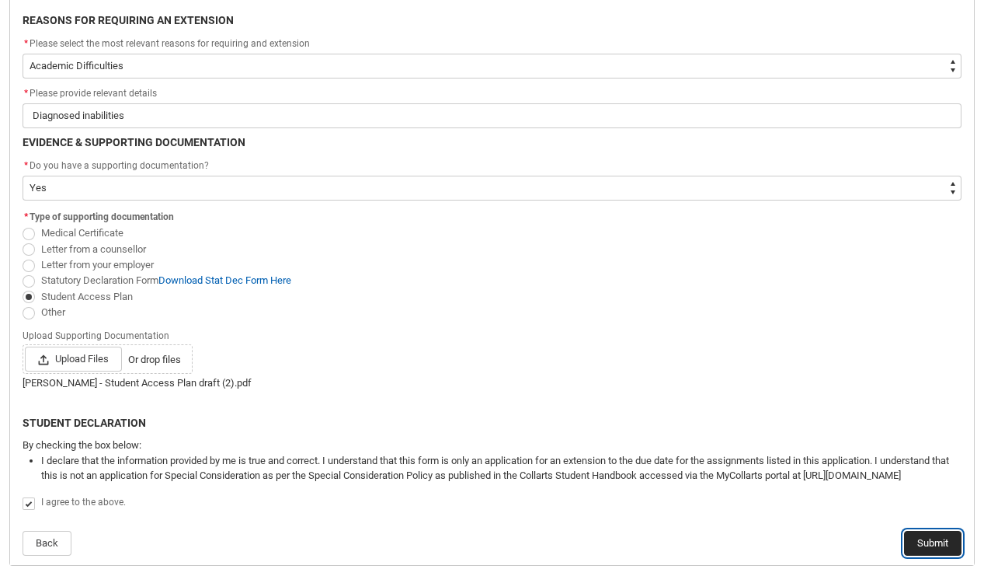
click at [953, 544] on button "Submit" at bounding box center [932, 543] width 57 height 25
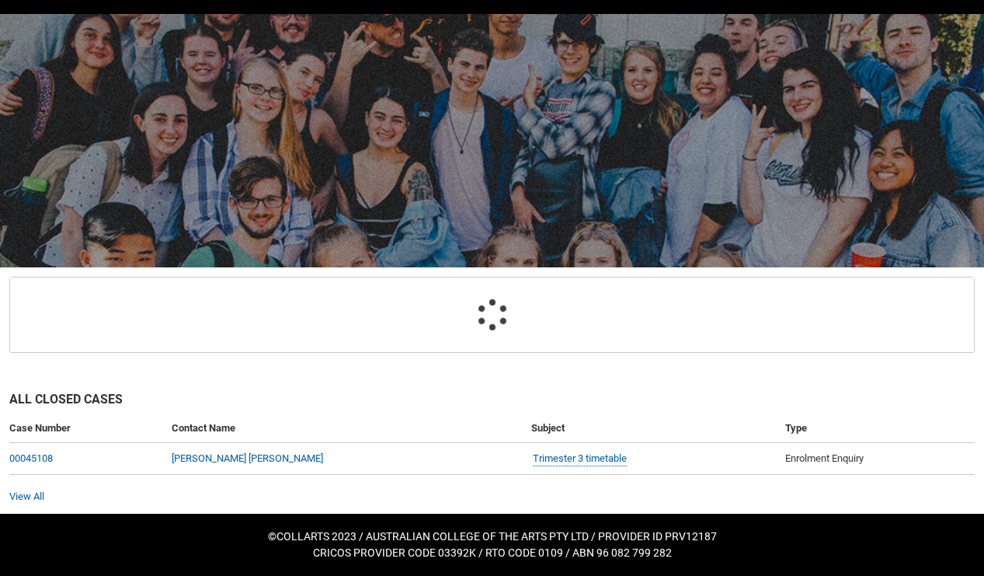
scroll to position [89, 0]
